Goal: Find specific page/section: Find specific page/section

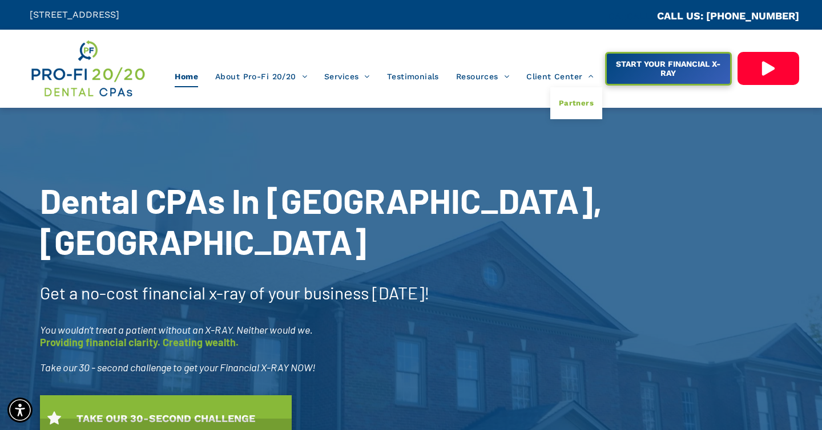
click at [572, 107] on span "Partners" at bounding box center [576, 103] width 35 height 15
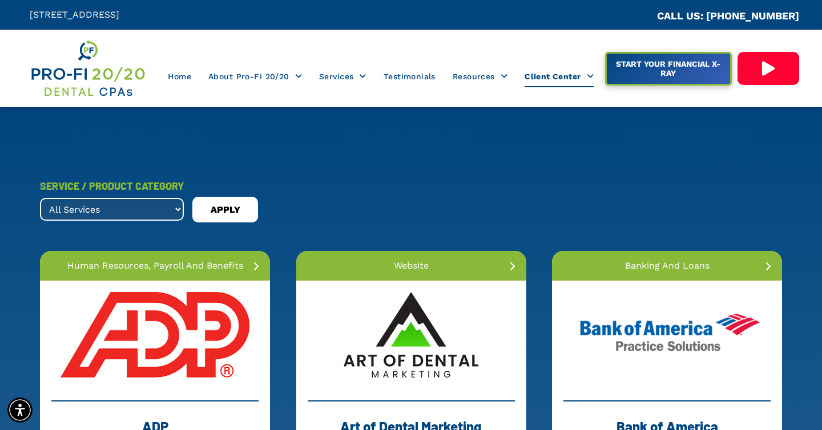
click at [141, 207] on select "All Services banking and loans dental collections dental membership forensic ac…" at bounding box center [112, 209] width 144 height 23
select select ".transitions"
click at [40, 198] on select "All Services banking and loans dental collections dental membership forensic ac…" at bounding box center [112, 209] width 144 height 23
click at [222, 220] on div "APPLY" at bounding box center [225, 210] width 66 height 26
